Goal: Information Seeking & Learning: Learn about a topic

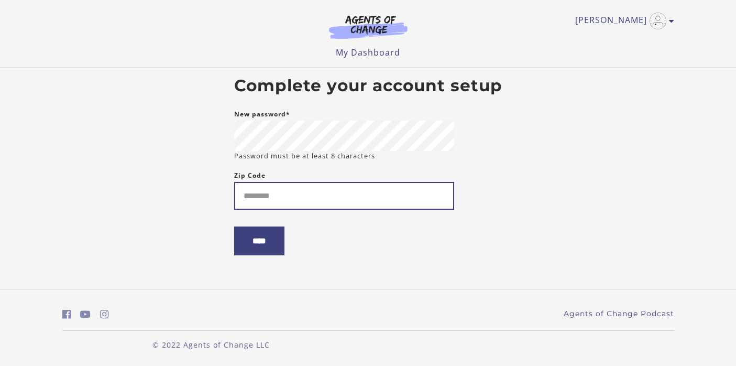
click at [285, 210] on input "Zip Code" at bounding box center [344, 196] width 220 height 28
type input "*****"
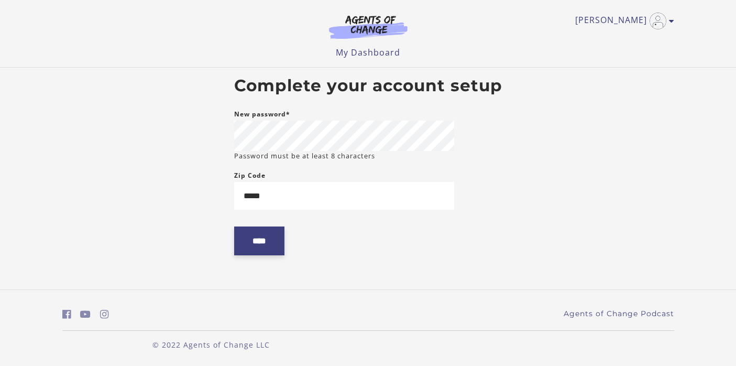
click at [247, 243] on input "****" at bounding box center [259, 240] width 50 height 29
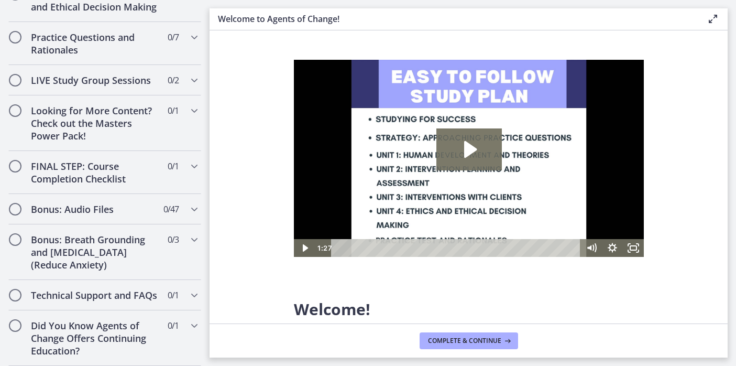
scroll to position [926, 0]
click at [460, 338] on span "Complete & continue" at bounding box center [464, 340] width 73 height 8
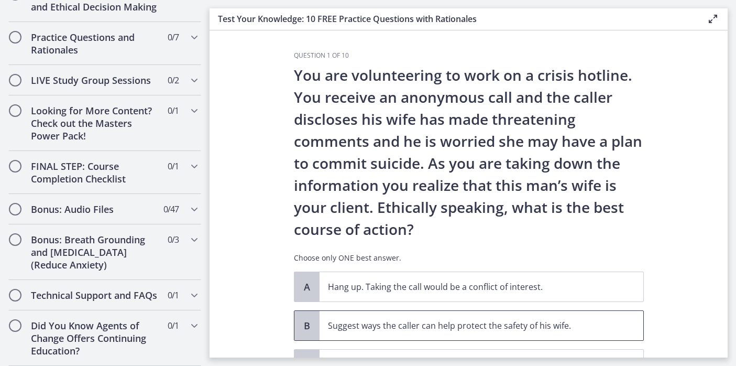
click at [460, 338] on span "Suggest ways the caller can help protect the safety of his wife." at bounding box center [482, 325] width 324 height 29
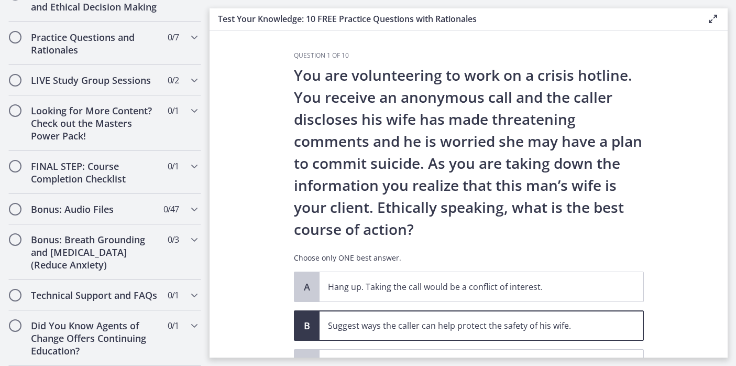
click at [506, 325] on p "Suggest ways the caller can help protect the safety of his wife." at bounding box center [471, 325] width 286 height 13
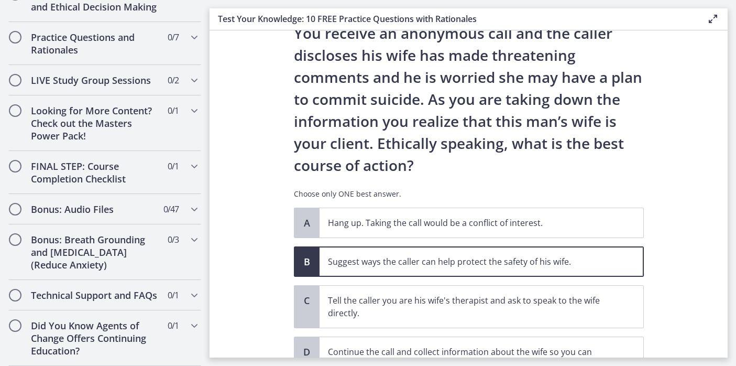
scroll to position [161, 0]
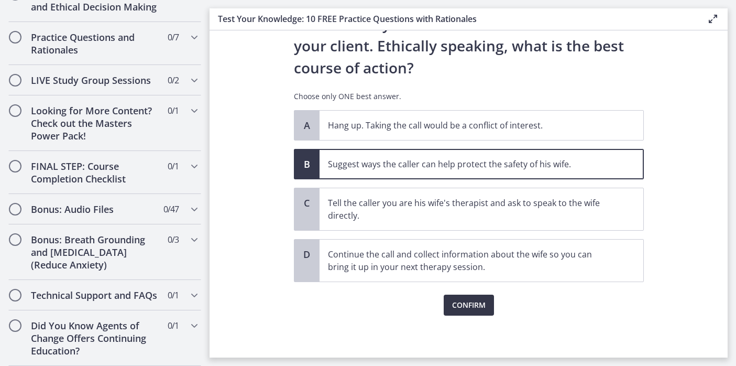
click at [472, 308] on span "Confirm" at bounding box center [469, 305] width 34 height 13
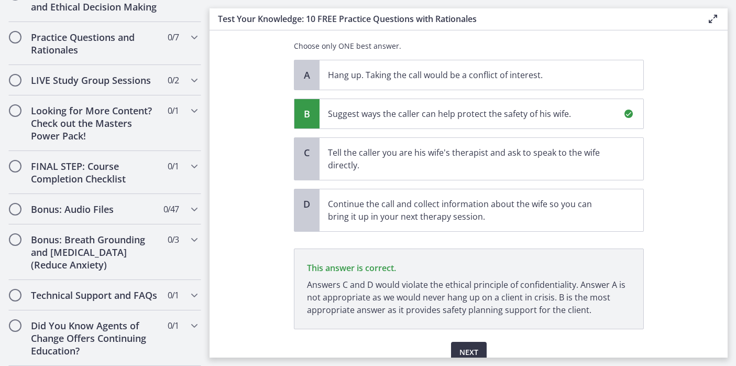
scroll to position [259, 0]
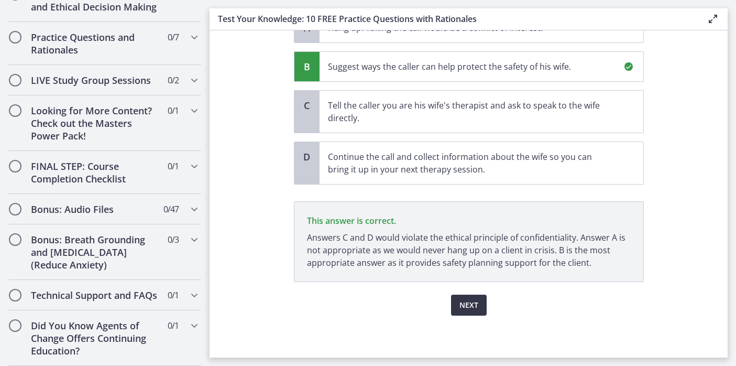
click at [472, 308] on span "Next" at bounding box center [469, 305] width 19 height 13
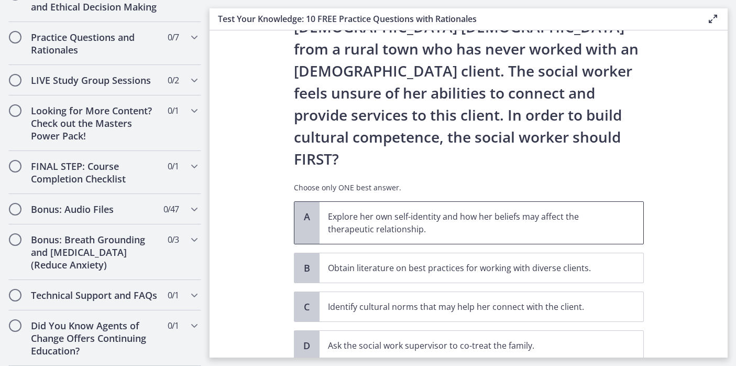
scroll to position [138, 0]
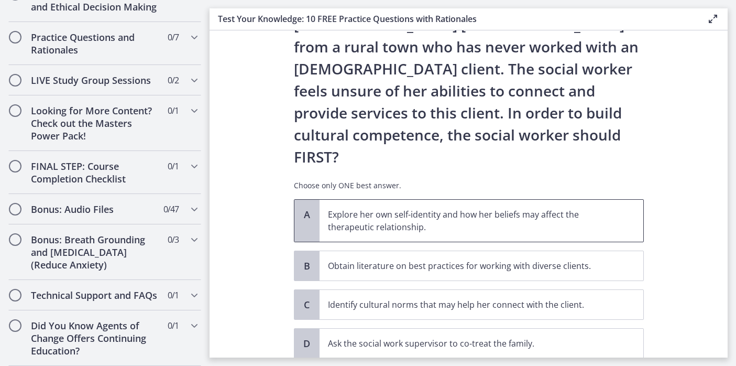
click at [432, 208] on p "Explore her own self-identity and how her beliefs may affect the therapeutic re…" at bounding box center [471, 220] width 286 height 25
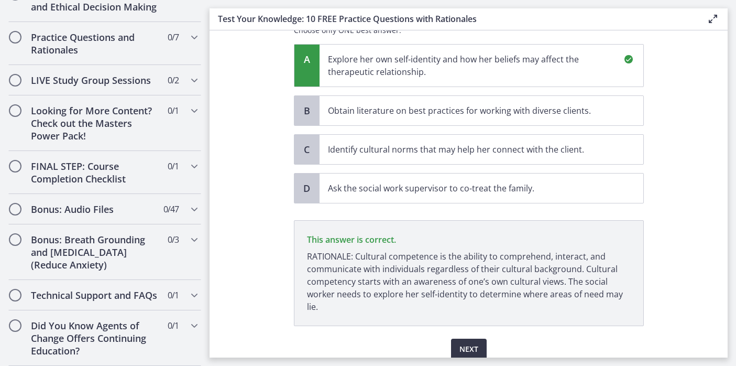
scroll to position [294, 0]
click at [461, 343] on span "Next" at bounding box center [469, 349] width 19 height 13
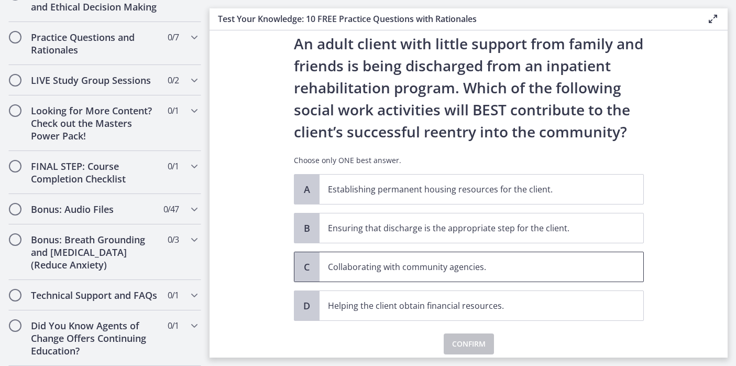
scroll to position [70, 0]
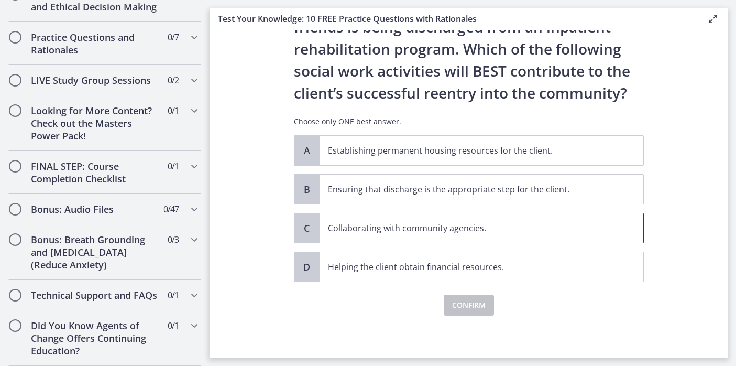
click at [444, 229] on p "Collaborating with community agencies." at bounding box center [471, 228] width 286 height 13
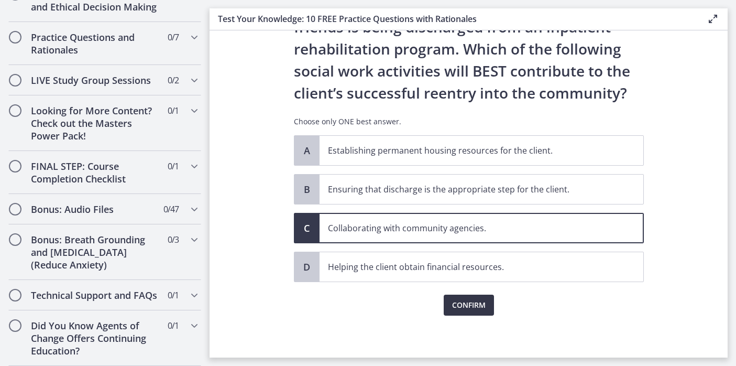
click at [458, 311] on span "Confirm" at bounding box center [469, 305] width 34 height 13
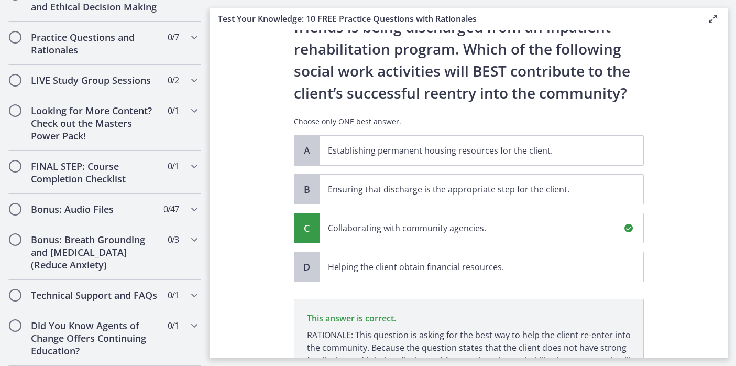
scroll to position [193, 0]
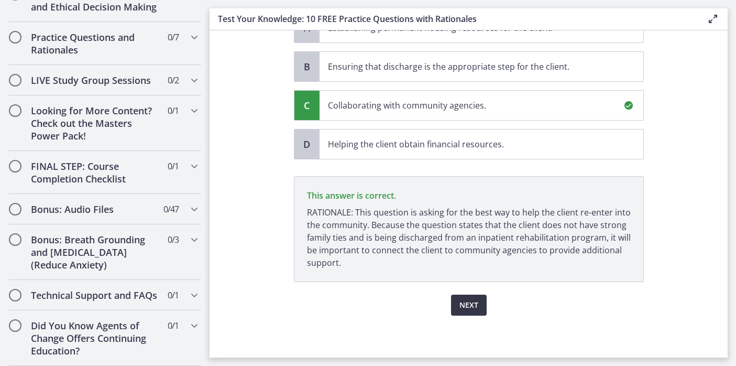
click at [457, 311] on button "Next" at bounding box center [469, 305] width 36 height 21
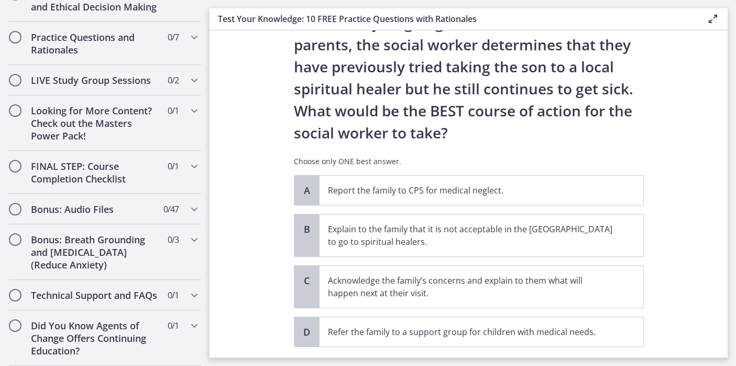
scroll to position [190, 0]
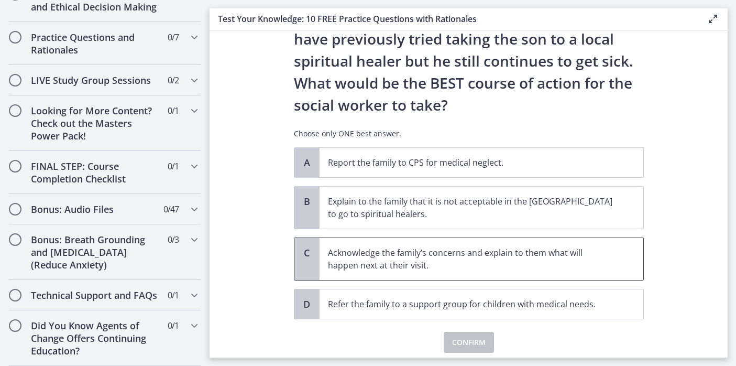
click at [438, 255] on p "Acknowledge the family’s concerns and explain to them what will happen next at …" at bounding box center [471, 258] width 286 height 25
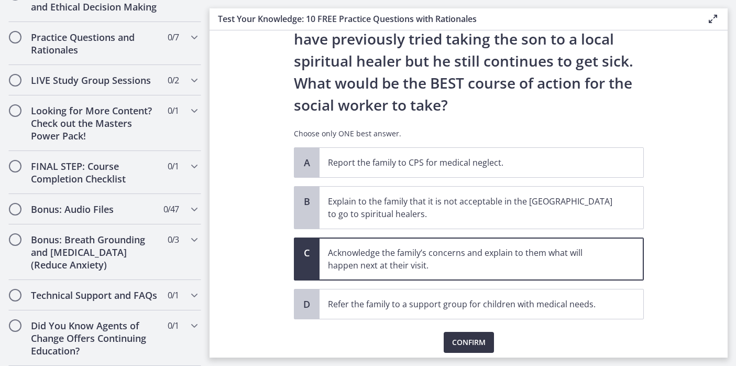
click at [456, 342] on span "Confirm" at bounding box center [469, 342] width 34 height 13
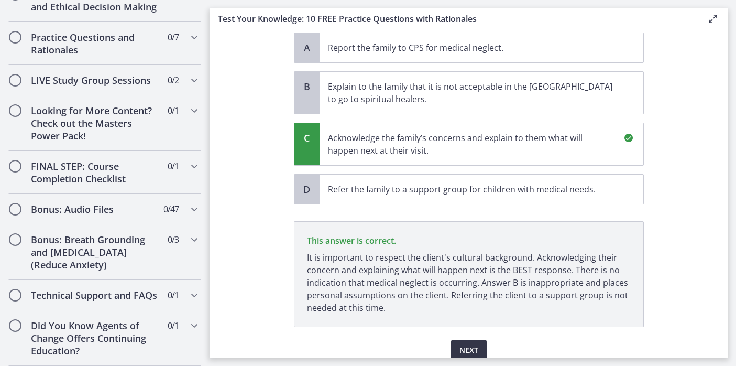
scroll to position [350, 0]
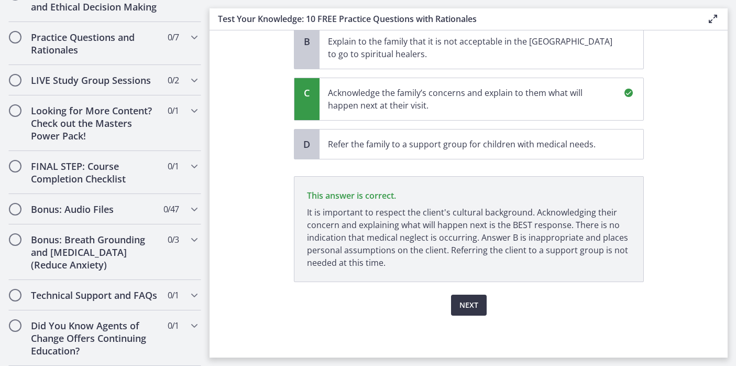
click at [470, 299] on span "Next" at bounding box center [469, 305] width 19 height 13
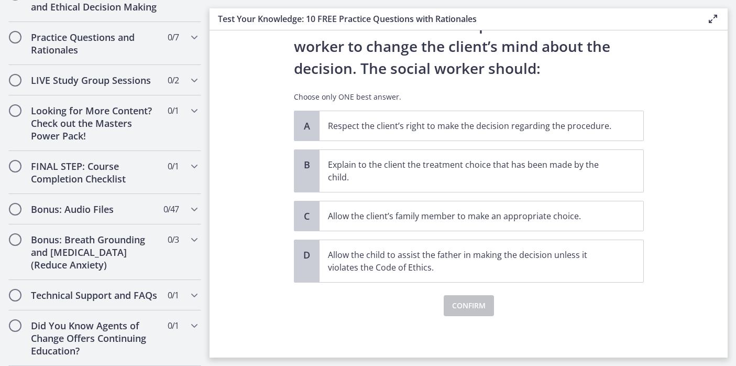
scroll to position [139, 0]
click at [438, 137] on span "Respect the client’s right to make the decision regarding the procedure." at bounding box center [482, 125] width 324 height 29
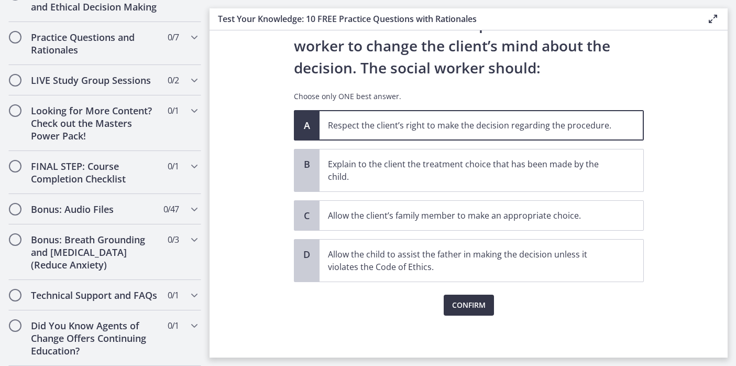
click at [465, 311] on span "Confirm" at bounding box center [469, 305] width 34 height 13
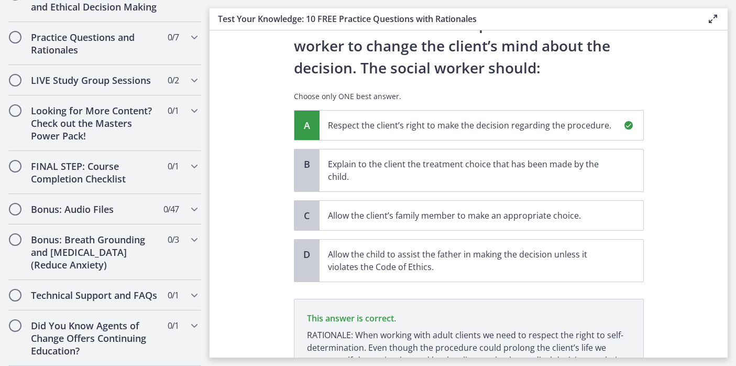
scroll to position [249, 0]
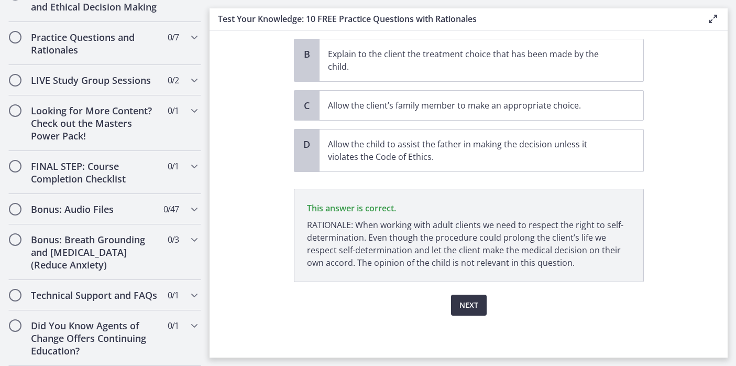
click at [453, 306] on button "Next" at bounding box center [469, 305] width 36 height 21
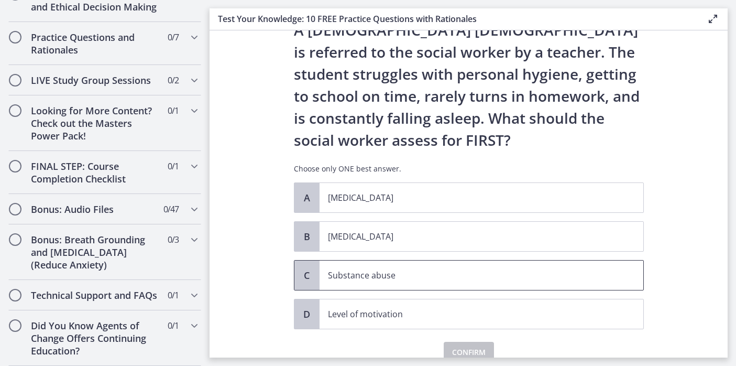
scroll to position [67, 0]
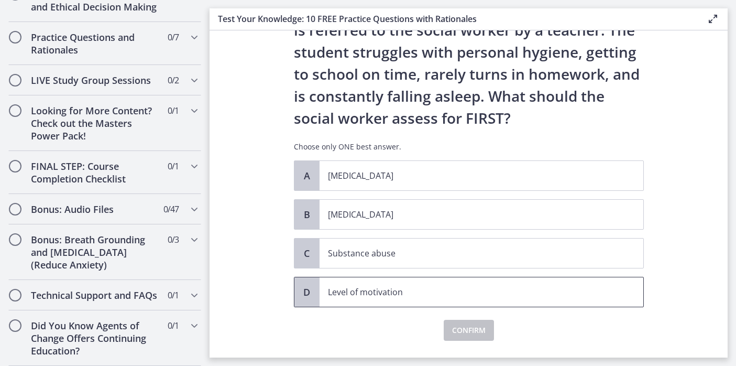
click at [491, 296] on p "Level of motivation" at bounding box center [471, 292] width 286 height 13
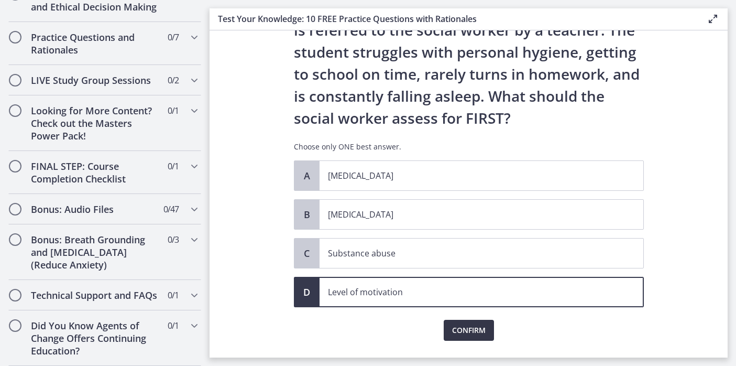
click at [477, 327] on span "Confirm" at bounding box center [469, 330] width 34 height 13
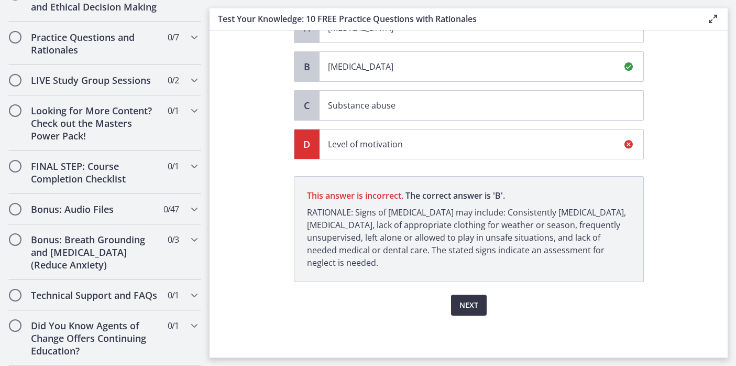
scroll to position [215, 0]
click at [474, 307] on button "Next" at bounding box center [469, 305] width 36 height 21
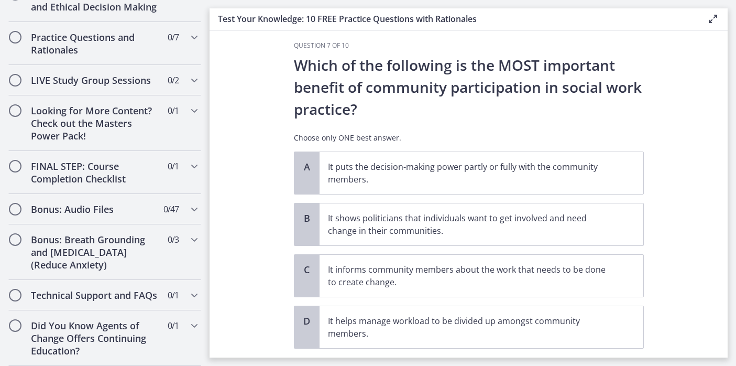
scroll to position [0, 0]
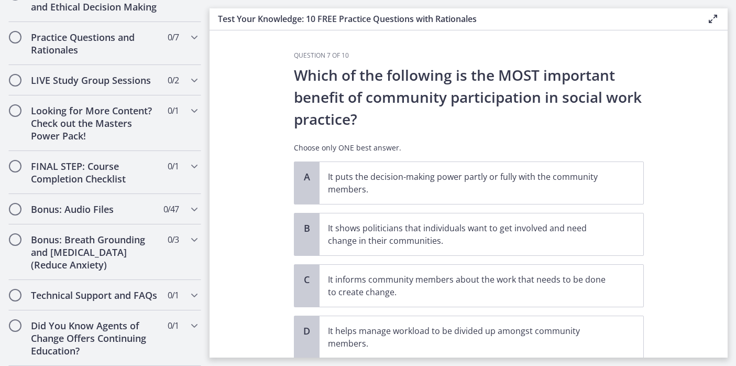
click at [472, 307] on div "A It puts the decision-making power partly or fully with the community members.…" at bounding box center [469, 259] width 350 height 197
click at [453, 290] on p "It informs community members about the work that needs to be done to create cha…" at bounding box center [471, 285] width 286 height 25
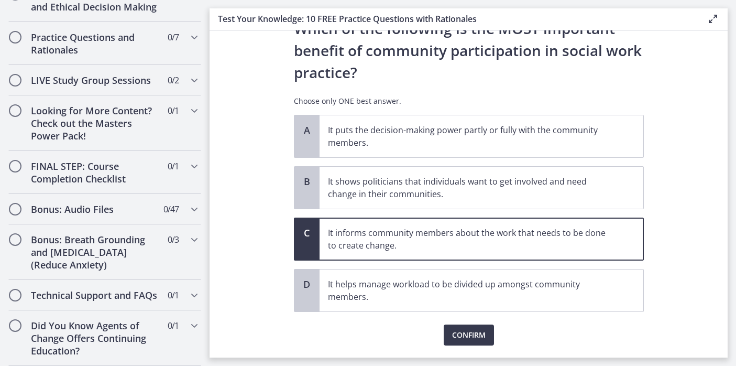
scroll to position [77, 0]
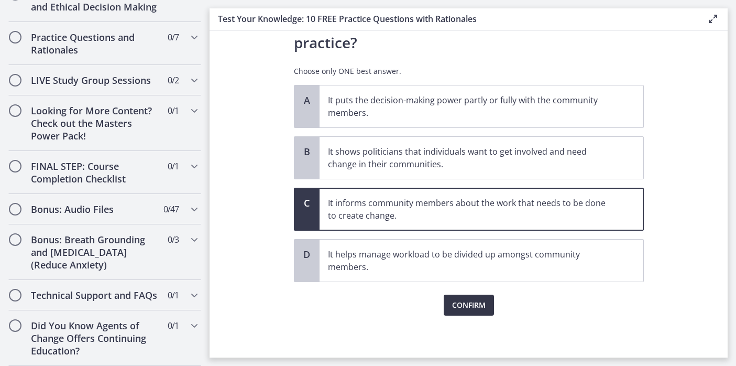
click at [458, 303] on span "Confirm" at bounding box center [469, 305] width 34 height 13
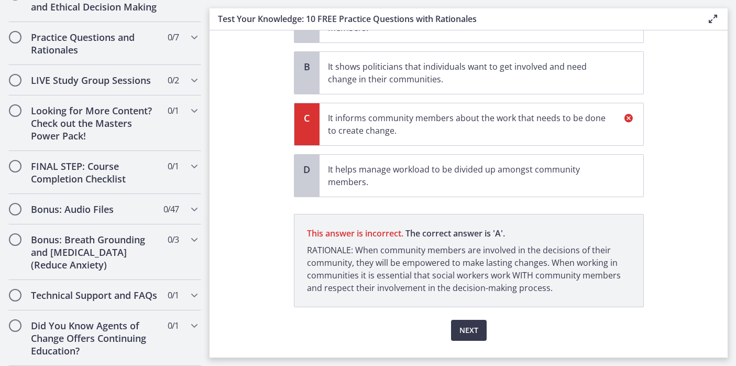
scroll to position [187, 0]
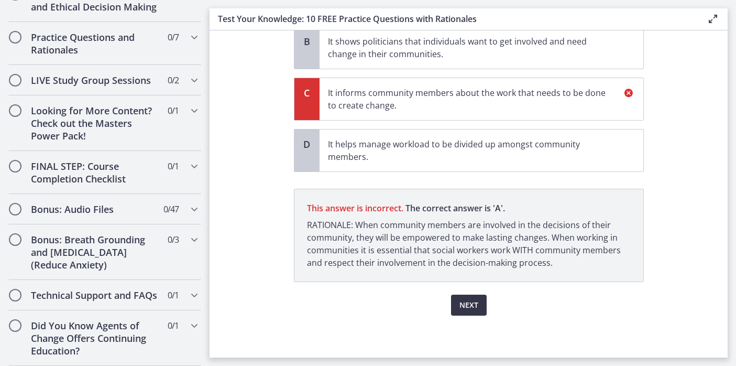
click at [471, 304] on span "Next" at bounding box center [469, 305] width 19 height 13
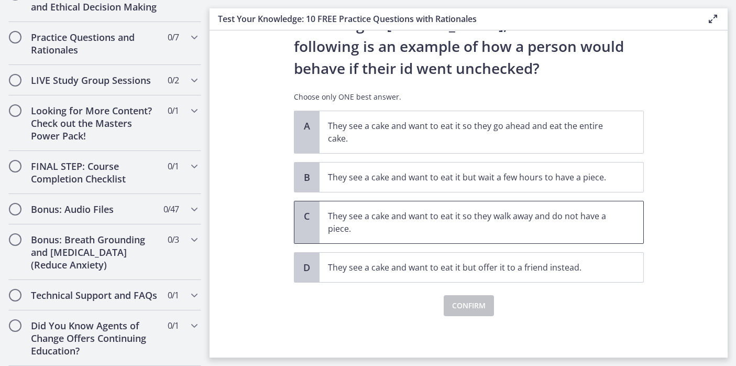
scroll to position [51, 0]
click at [366, 141] on p "They see a cake and want to eat it so they go ahead and eat the entire cake." at bounding box center [471, 131] width 286 height 25
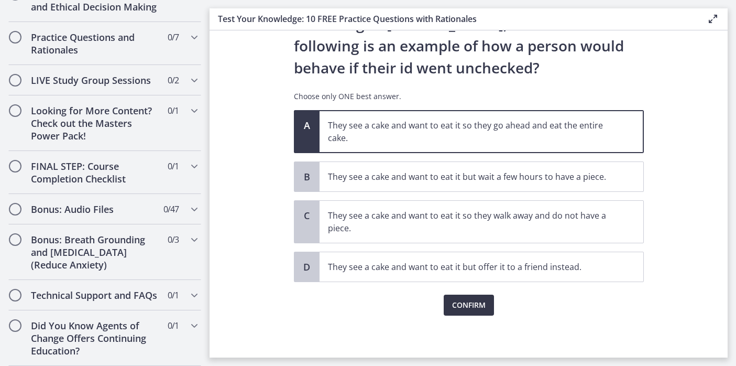
click at [457, 305] on span "Confirm" at bounding box center [469, 305] width 34 height 13
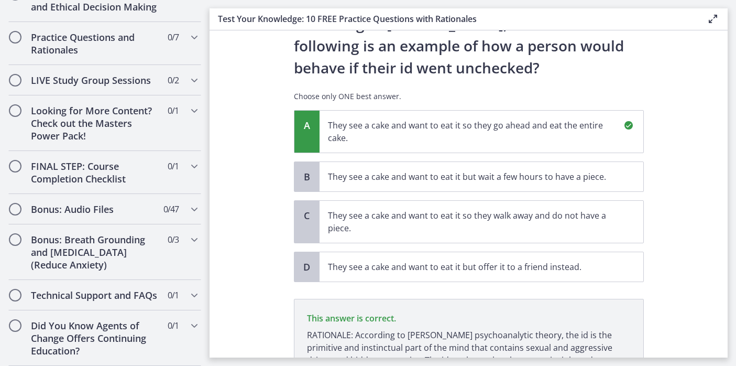
scroll to position [161, 0]
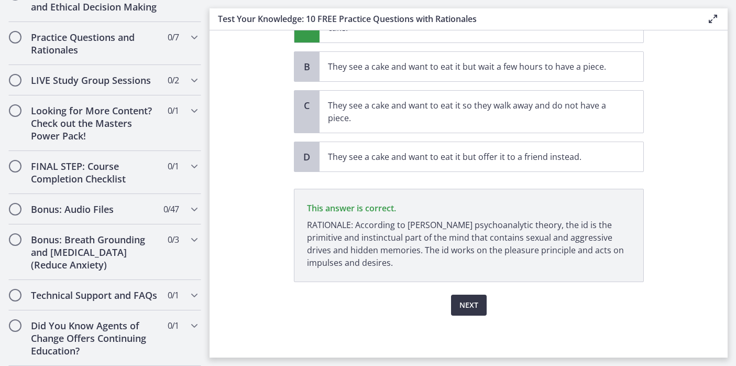
click at [463, 303] on span "Next" at bounding box center [469, 305] width 19 height 13
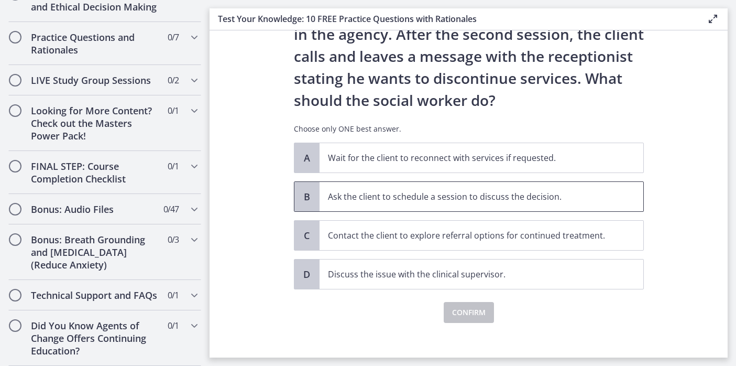
scroll to position [114, 0]
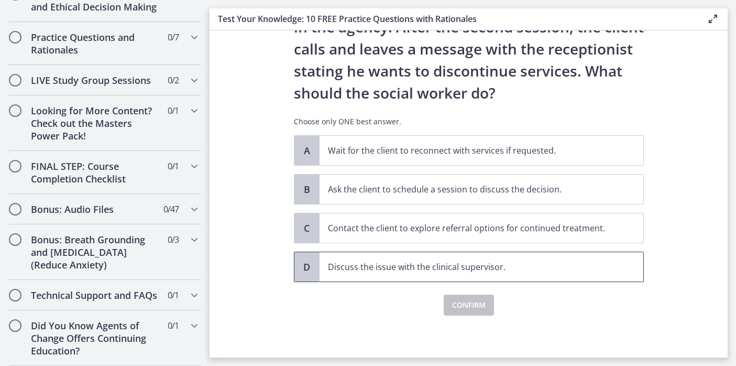
click at [448, 278] on span "Discuss the issue with the clinical supervisor." at bounding box center [482, 266] width 324 height 29
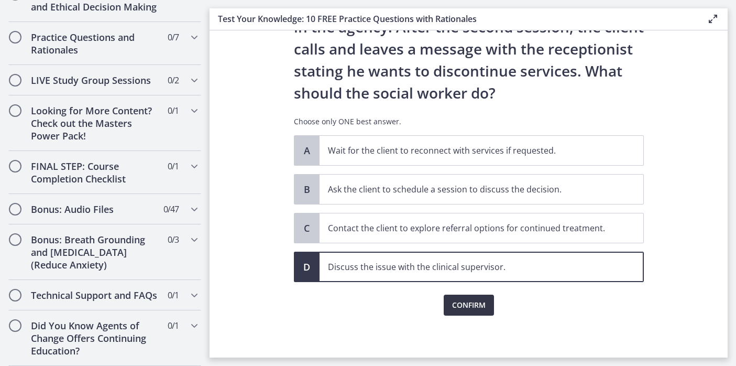
click at [456, 303] on span "Confirm" at bounding box center [469, 305] width 34 height 13
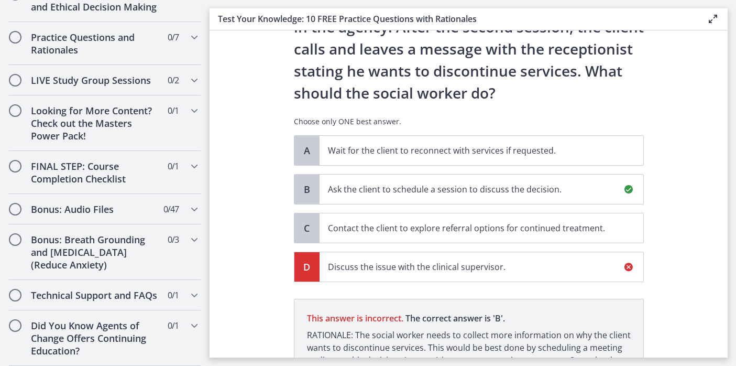
scroll to position [237, 0]
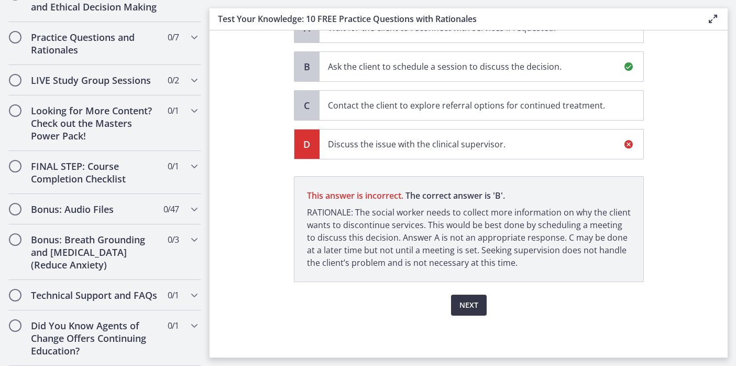
click at [460, 309] on span "Next" at bounding box center [469, 305] width 19 height 13
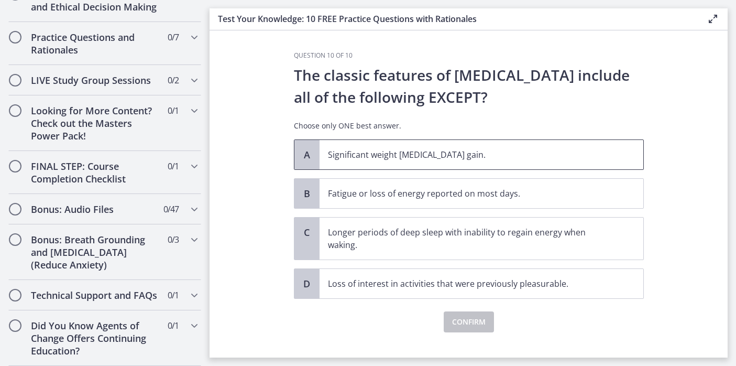
click at [429, 156] on p "Significant weight loss or weight gain." at bounding box center [471, 154] width 286 height 13
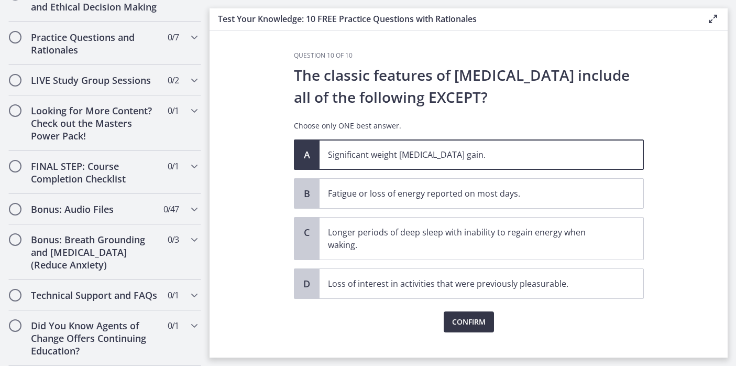
click at [468, 316] on span "Confirm" at bounding box center [469, 322] width 34 height 13
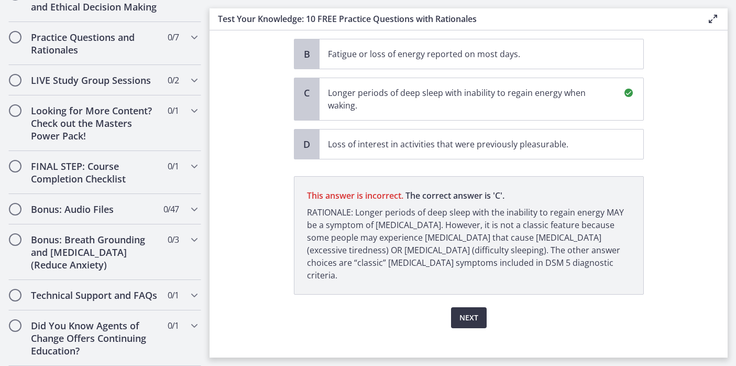
scroll to position [139, 0]
click at [460, 311] on button "Next" at bounding box center [469, 317] width 36 height 21
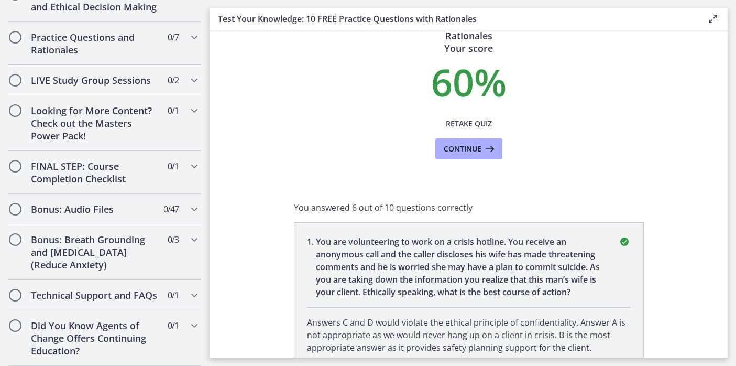
scroll to position [0, 0]
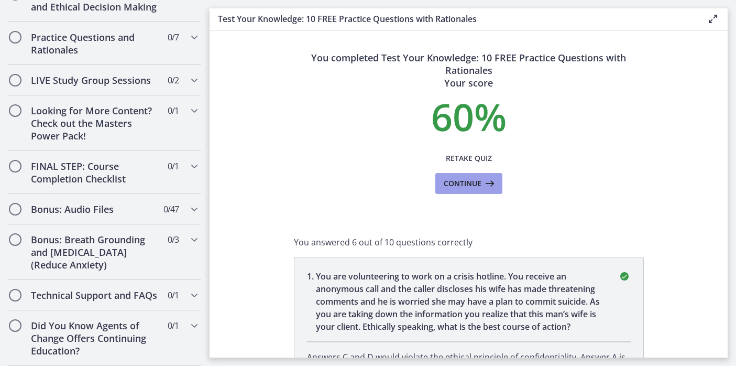
click at [460, 181] on span "Continue" at bounding box center [463, 183] width 38 height 13
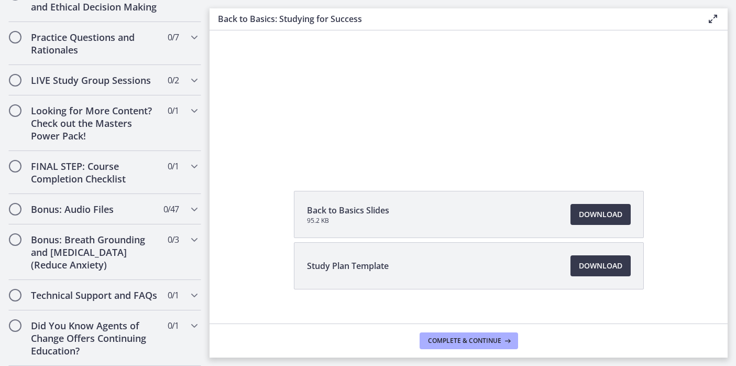
scroll to position [112, 0]
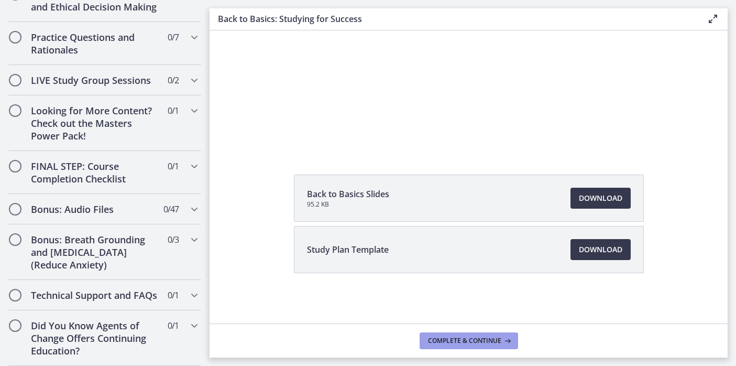
click at [472, 341] on span "Complete & continue" at bounding box center [464, 340] width 73 height 8
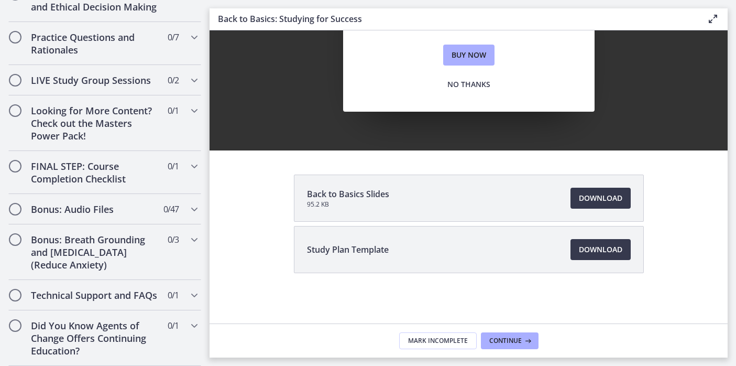
scroll to position [0, 0]
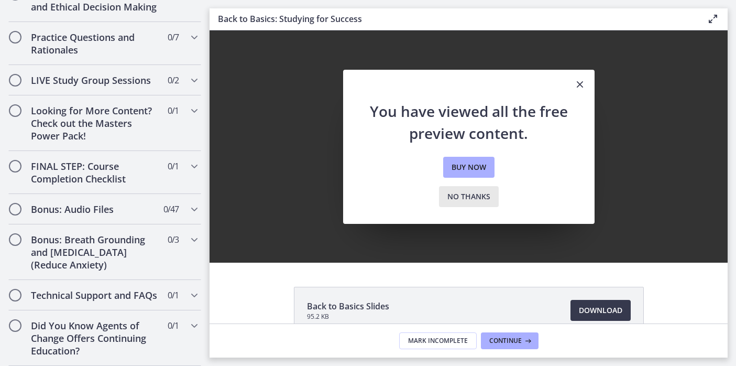
click at [468, 200] on span "No thanks" at bounding box center [469, 196] width 43 height 13
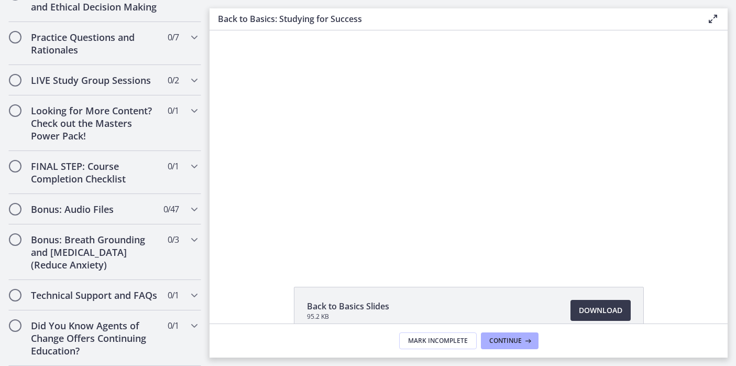
scroll to position [112, 0]
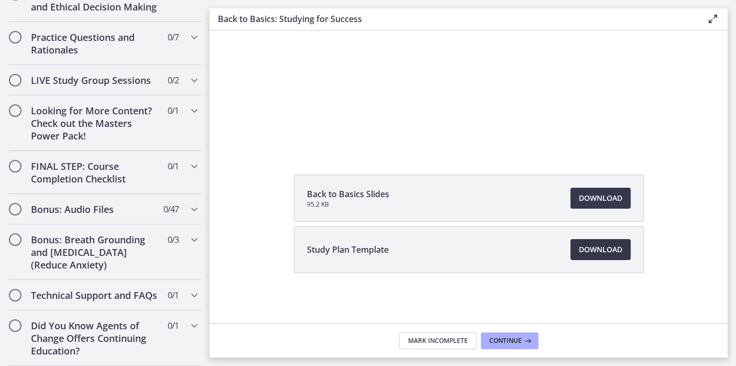
click at [581, 252] on span "Download Opens in a new window" at bounding box center [601, 249] width 44 height 13
click at [502, 342] on span "Continue" at bounding box center [506, 340] width 32 height 8
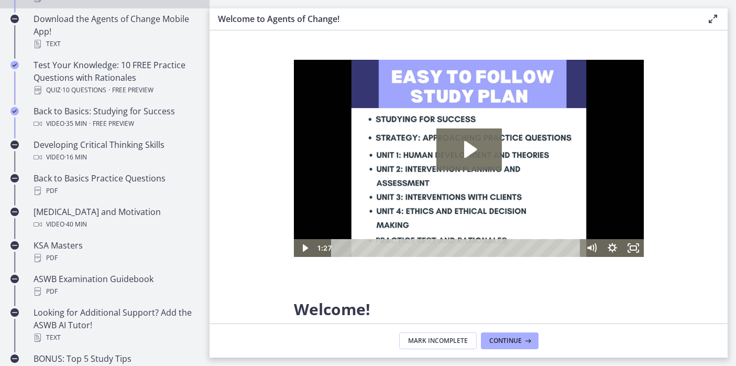
scroll to position [323, 0]
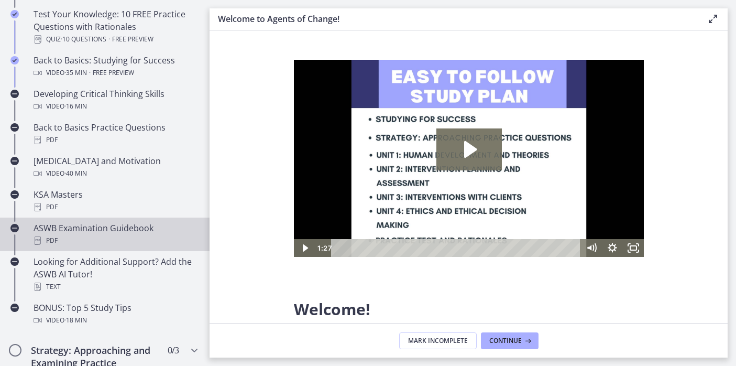
click at [126, 232] on div "ASWB Examination Guidebook PDF" at bounding box center [116, 234] width 164 height 25
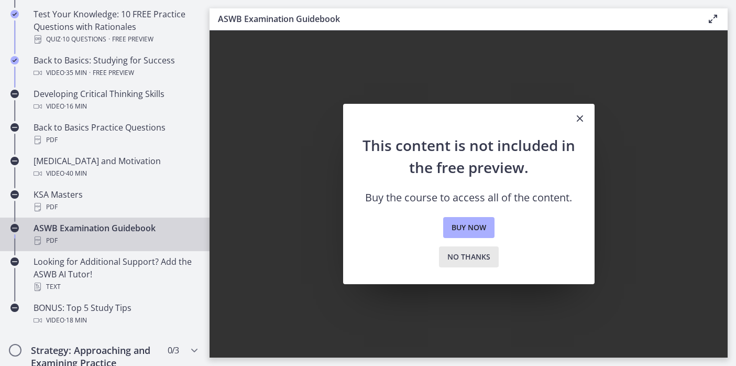
click at [468, 257] on span "No thanks" at bounding box center [469, 257] width 43 height 13
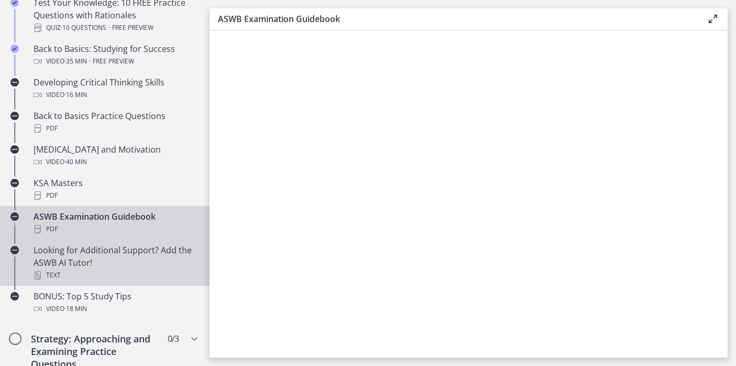
scroll to position [336, 0]
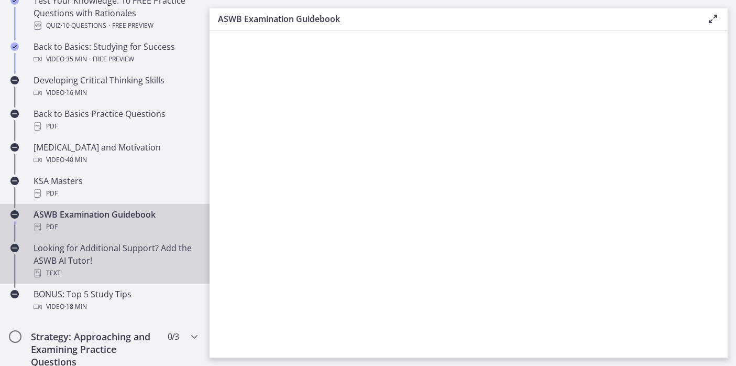
click at [174, 273] on div "Text" at bounding box center [116, 273] width 164 height 13
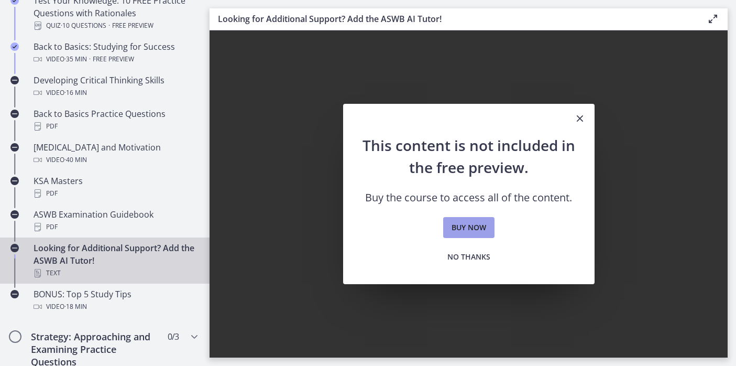
click at [461, 233] on link "Buy now" at bounding box center [468, 227] width 51 height 21
